Goal: Task Accomplishment & Management: Complete application form

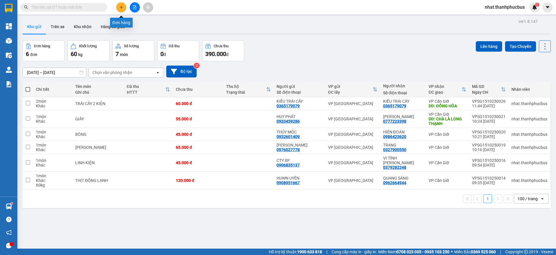
click at [123, 6] on icon "plus" at bounding box center [121, 7] width 4 height 4
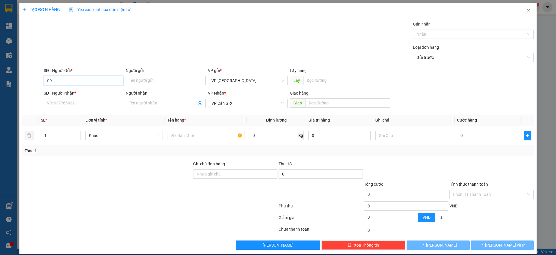
type input "0"
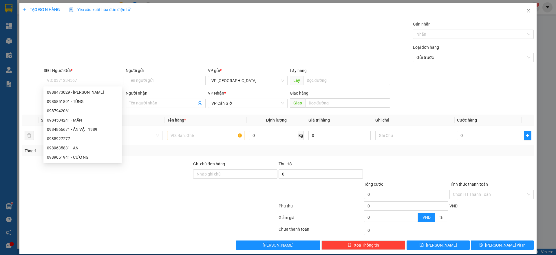
click at [127, 206] on div at bounding box center [150, 207] width 256 height 12
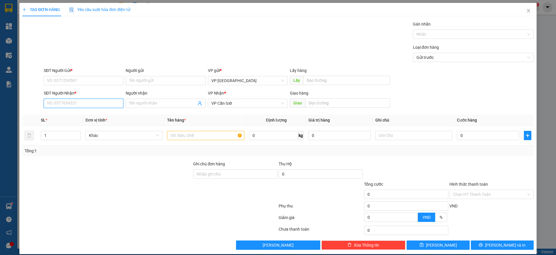
click at [89, 103] on input "SĐT Người Nhận *" at bounding box center [84, 102] width 80 height 9
type input "0987942061"
click at [94, 114] on div "0987942061 - ANH TÙNG" at bounding box center [83, 114] width 72 height 6
type input "ANH TÙNG"
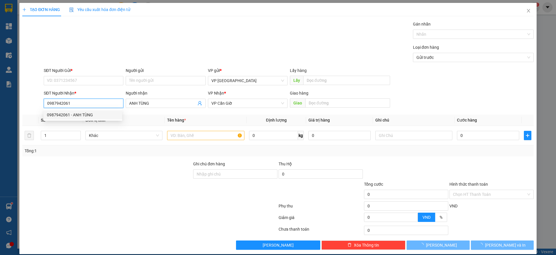
type input "25.000"
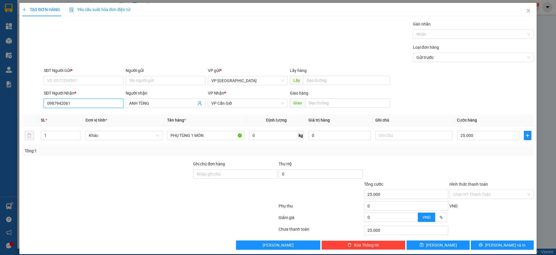
type input "0987942061"
drag, startPoint x: 74, startPoint y: 74, endPoint x: 74, endPoint y: 80, distance: 6.1
click at [74, 80] on div "SĐT Người Gửi * VD: 0371234567" at bounding box center [84, 77] width 80 height 20
click at [74, 80] on input "SĐT Người Gửi *" at bounding box center [84, 80] width 80 height 9
type input "0964608630"
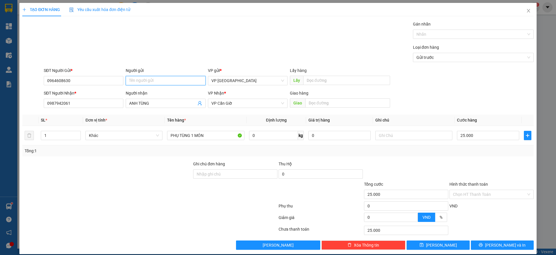
click at [140, 82] on input "Người gửi" at bounding box center [166, 80] width 80 height 9
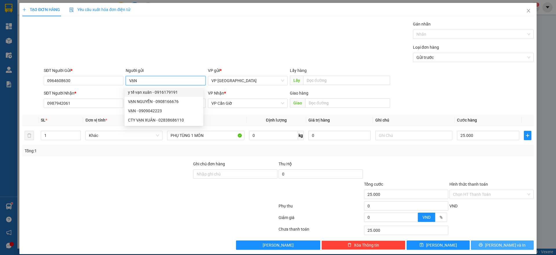
type input "VẠN"
click at [479, 244] on button "[PERSON_NAME] và In" at bounding box center [502, 244] width 63 height 9
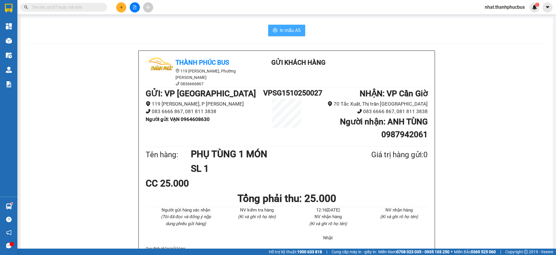
click at [301, 26] on button "In mẫu A5" at bounding box center [286, 31] width 37 height 12
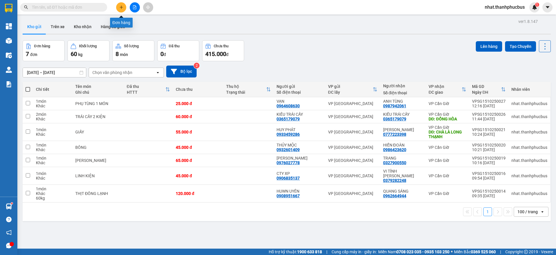
click at [120, 6] on icon "plus" at bounding box center [121, 7] width 4 height 4
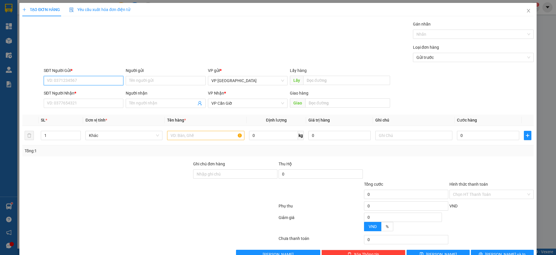
click at [69, 81] on input "SĐT Người Gửi *" at bounding box center [84, 80] width 80 height 9
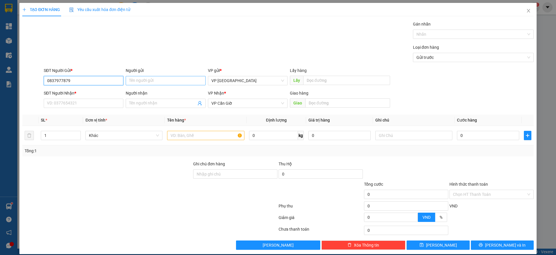
type input "0837977879"
click at [142, 80] on input "Người gửi" at bounding box center [166, 80] width 80 height 9
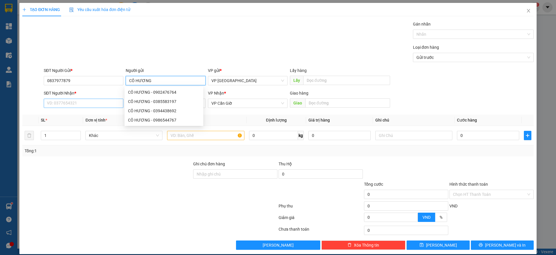
type input "CÔ HƯƠNG"
click at [94, 104] on input "SĐT Người Nhận *" at bounding box center [84, 102] width 80 height 9
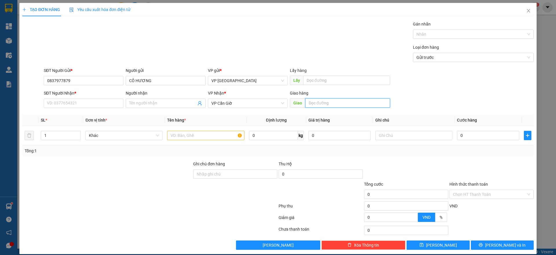
click at [326, 104] on input "text" at bounding box center [347, 102] width 85 height 9
type input "C"
type input "NGÃ BA"
click at [80, 106] on input "SĐT Người Nhận *" at bounding box center [84, 102] width 80 height 9
type input "0764548031"
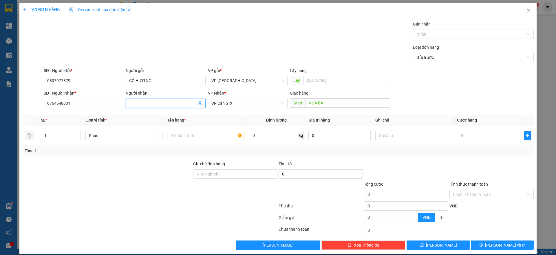
click at [140, 100] on input "Người nhận" at bounding box center [162, 103] width 67 height 6
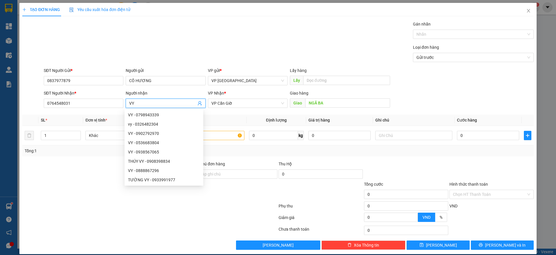
type input "VY"
click at [158, 250] on div "TẠO ĐƠN HÀNG Yêu cầu xuất hóa đơn điện tử Transit Pickup Surcharge Ids Transit …" at bounding box center [277, 128] width 517 height 251
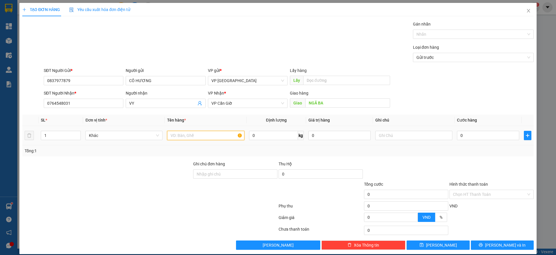
click at [189, 137] on input "text" at bounding box center [205, 135] width 77 height 9
type input "XE ĐẨY EM BÉ"
type input "5"
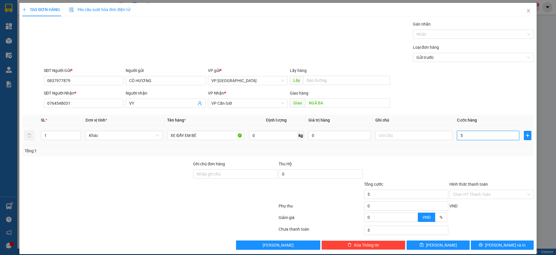
click at [471, 135] on input "5" at bounding box center [488, 135] width 62 height 9
type input "55"
type input "55.000"
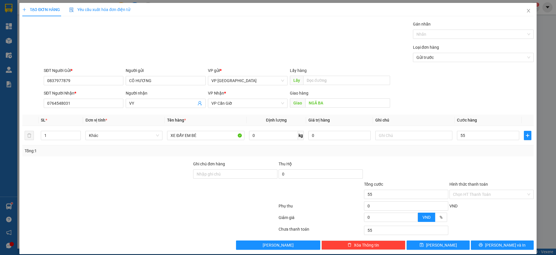
type input "55.000"
click at [484, 165] on div at bounding box center [491, 170] width 85 height 20
click at [498, 240] on button "[PERSON_NAME] và In" at bounding box center [502, 244] width 63 height 9
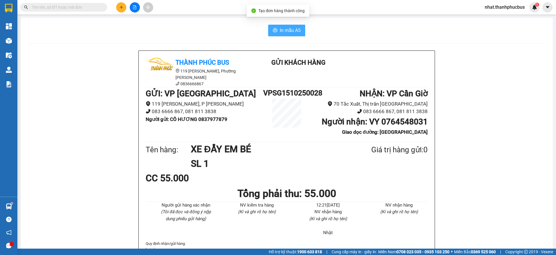
click at [290, 31] on span "In mẫu A5" at bounding box center [290, 30] width 21 height 7
